Goal: Check status: Check status

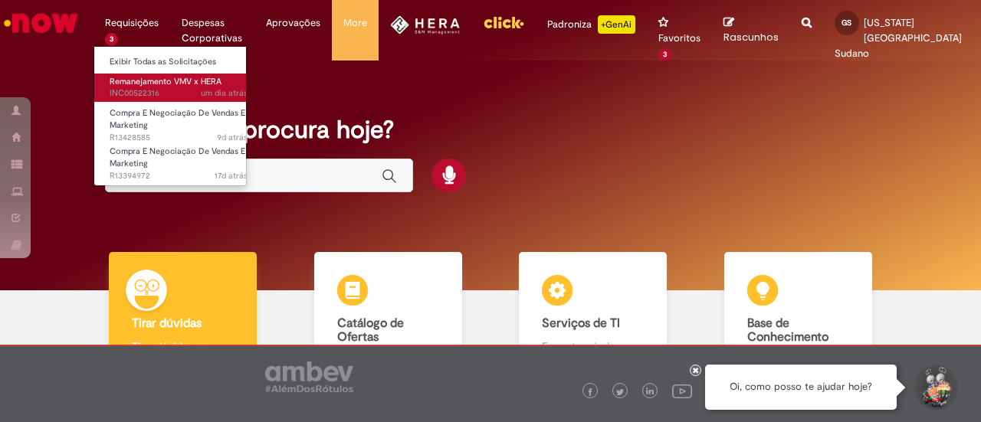
click at [141, 98] on span "um dia atrás um dia atrás INC00522316" at bounding box center [179, 93] width 138 height 12
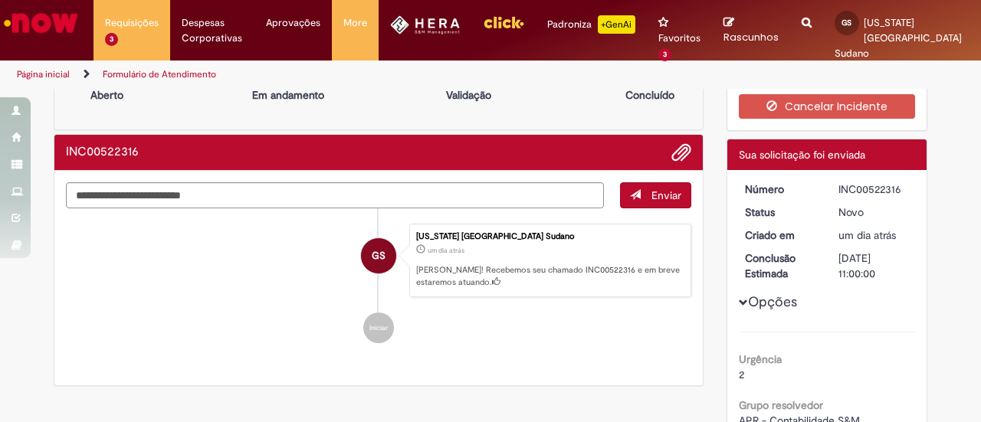
scroll to position [38, 0]
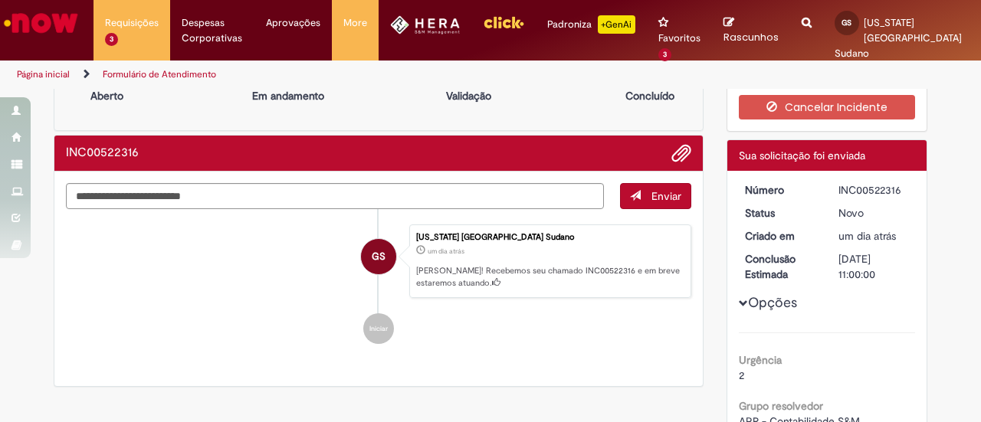
click at [672, 167] on div "INC00522316" at bounding box center [378, 154] width 648 height 36
click at [673, 157] on span "Adicionar anexos" at bounding box center [681, 154] width 18 height 18
click at [365, 202] on textarea "Digite sua mensagem aqui..." at bounding box center [335, 195] width 538 height 25
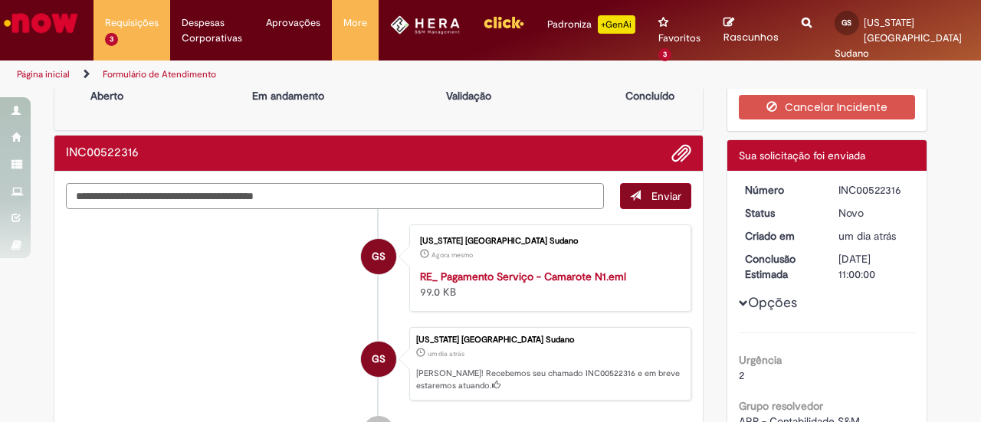
type textarea "**********"
click at [630, 192] on span "submit" at bounding box center [635, 195] width 11 height 11
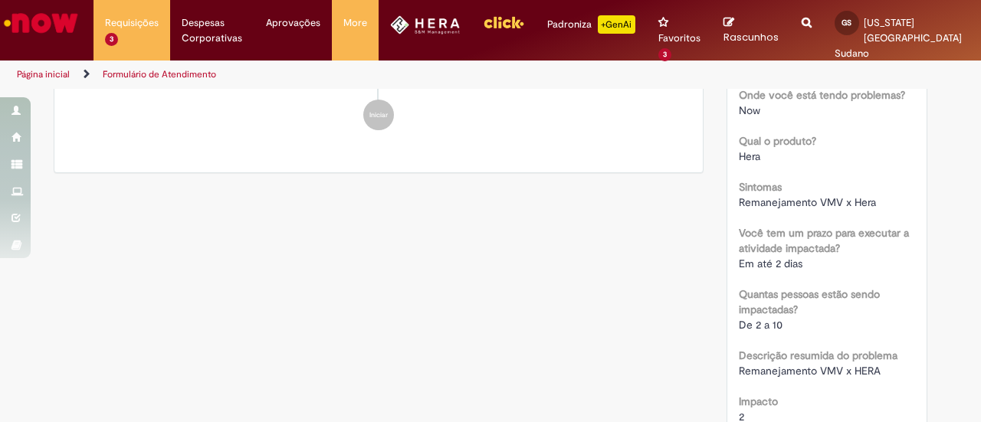
scroll to position [0, 0]
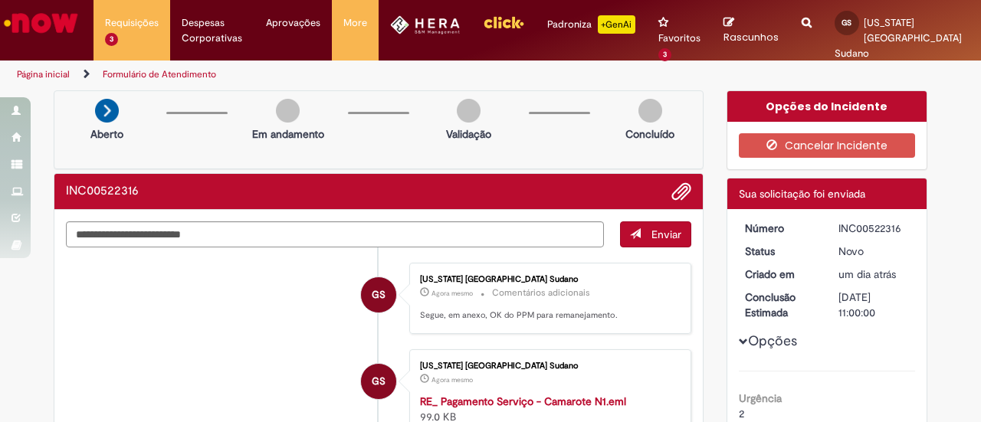
drag, startPoint x: 829, startPoint y: 228, endPoint x: 910, endPoint y: 227, distance: 81.2
click at [910, 227] on dd "INC00522316" at bounding box center [874, 228] width 94 height 15
copy div "INC00522316"
